Goal: Task Accomplishment & Management: Use online tool/utility

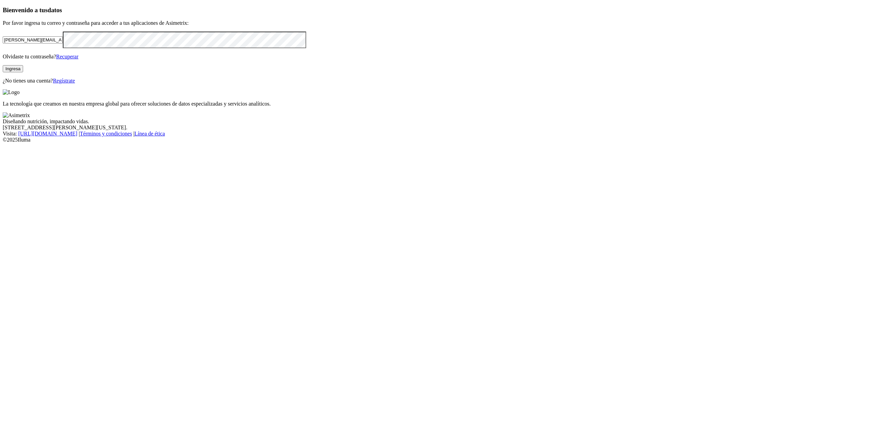
drag, startPoint x: 130, startPoint y: 123, endPoint x: 26, endPoint y: 125, distance: 104.6
click at [26, 84] on div "Bienvenido a tus datos Por favor ingresa tu correo y contraseña para acceder a …" at bounding box center [435, 45] width 864 height 78
click at [63, 43] on input "[PERSON_NAME][EMAIL_ADDRESS][PERSON_NAME][DOMAIN_NAME]" at bounding box center [33, 39] width 60 height 7
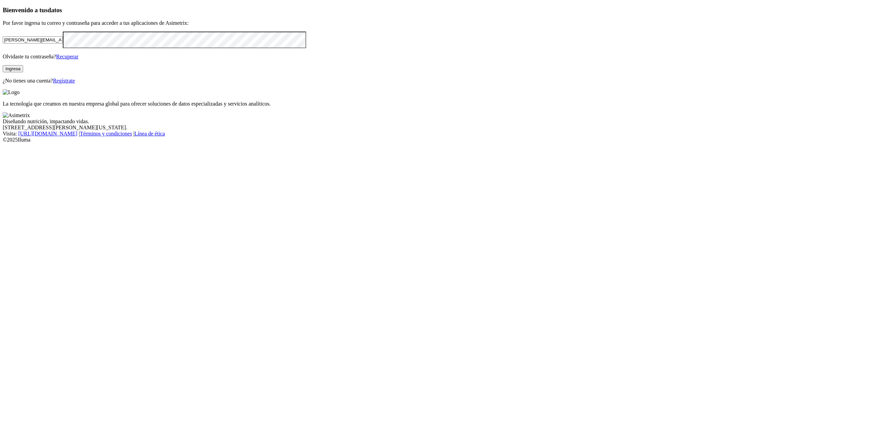
click at [63, 43] on input "[PERSON_NAME][EMAIL_ADDRESS][PERSON_NAME][DOMAIN_NAME]" at bounding box center [33, 39] width 60 height 7
drag, startPoint x: 185, startPoint y: 123, endPoint x: 52, endPoint y: 131, distance: 133.3
click at [52, 43] on input "[EMAIL_ADDRESS][PERSON_NAME][DOMAIN_NAME]." at bounding box center [33, 39] width 60 height 7
paste input "[EMAIL_ADDRESS][DOMAIN_NAME]"
type input "[EMAIL_ADDRESS][DOMAIN_NAME]"
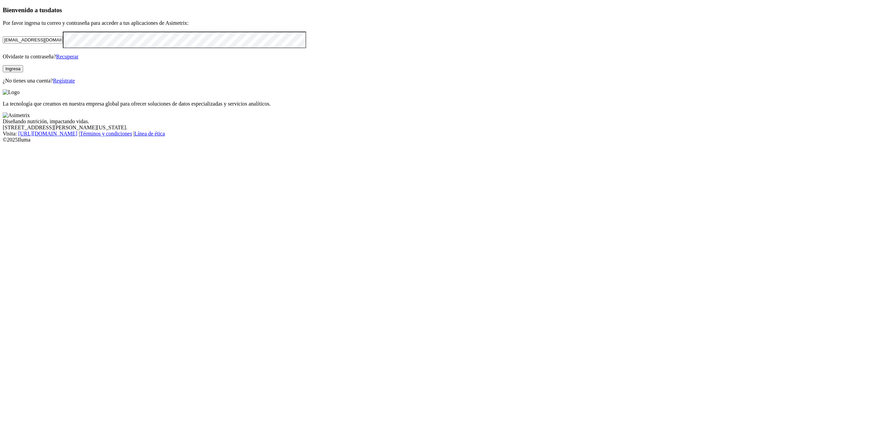
click at [51, 84] on div "Bienvenido a tus datos Por favor ingresa tu correo y contraseña para acceder a …" at bounding box center [435, 45] width 864 height 78
click at [278, 84] on div "Bienvenido a tus datos Por favor ingresa tu correo y contraseña para acceder a …" at bounding box center [435, 45] width 864 height 78
click at [23, 72] on button "Ingresa" at bounding box center [13, 68] width 20 height 7
